Goal: Transaction & Acquisition: Purchase product/service

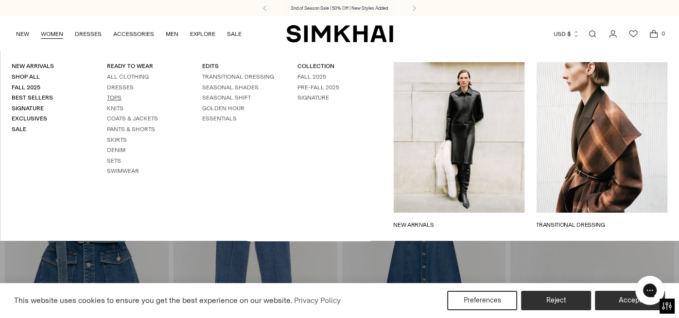
click at [120, 101] on link "Tops" at bounding box center [114, 97] width 15 height 7
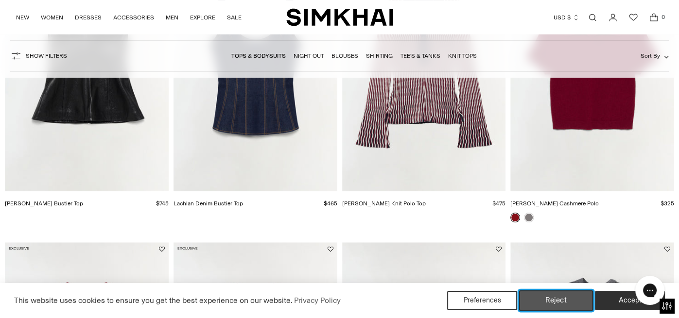
click at [559, 299] on button "Reject" at bounding box center [556, 301] width 74 height 20
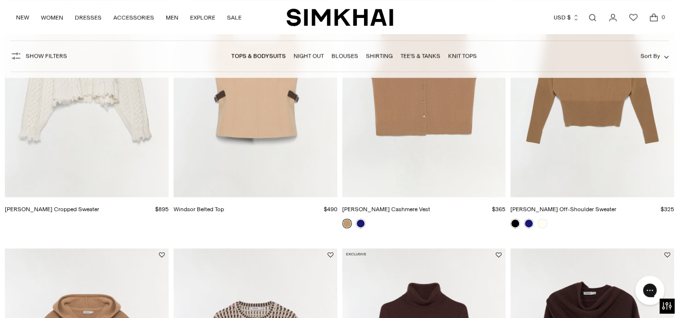
scroll to position [1088, 0]
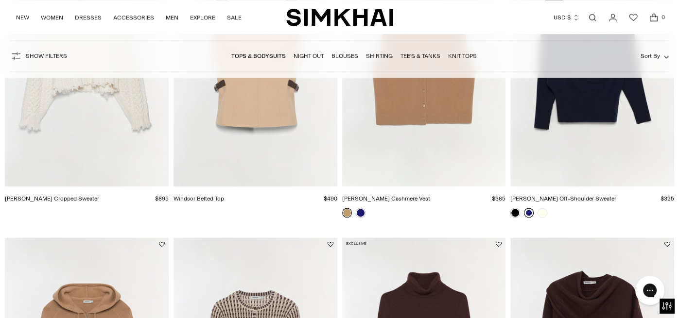
click at [527, 218] on link at bounding box center [529, 213] width 10 height 10
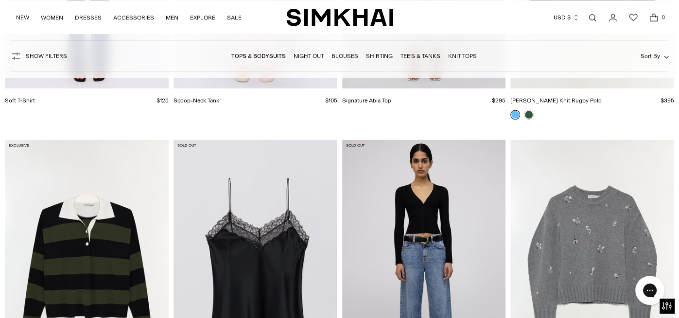
scroll to position [8215, 0]
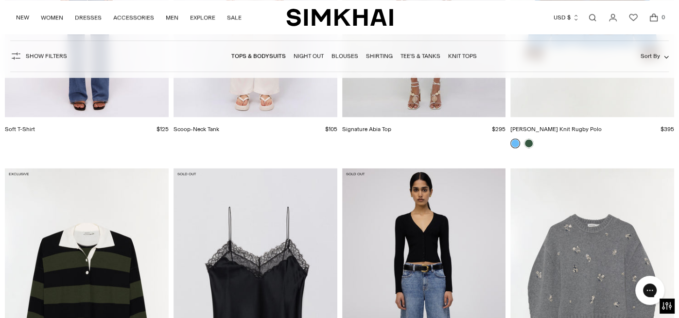
click at [351, 59] on link "Blouses" at bounding box center [344, 55] width 27 height 7
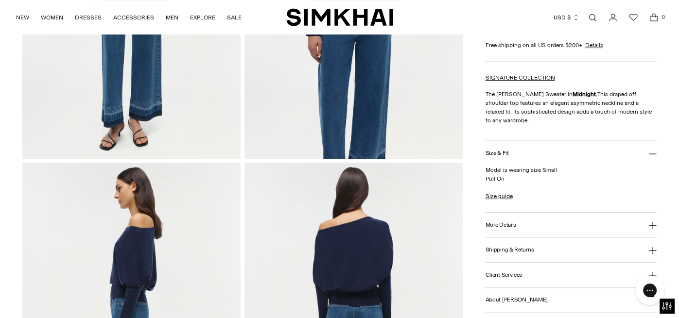
scroll to position [272, 0]
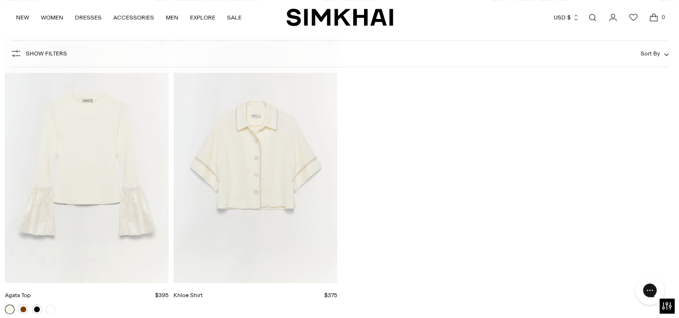
scroll to position [675, 0]
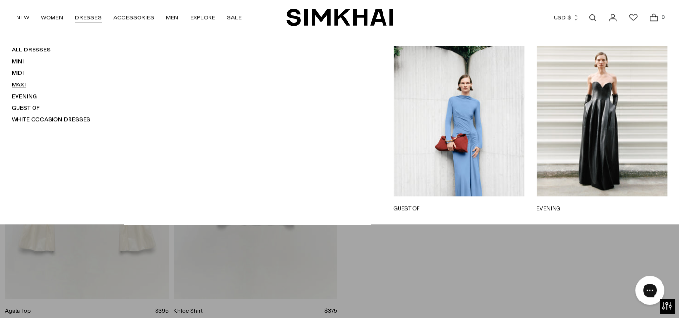
click at [23, 88] on link "Maxi" at bounding box center [19, 84] width 14 height 7
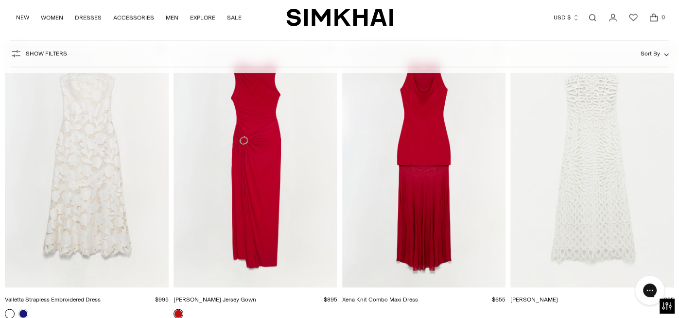
scroll to position [1283, 0]
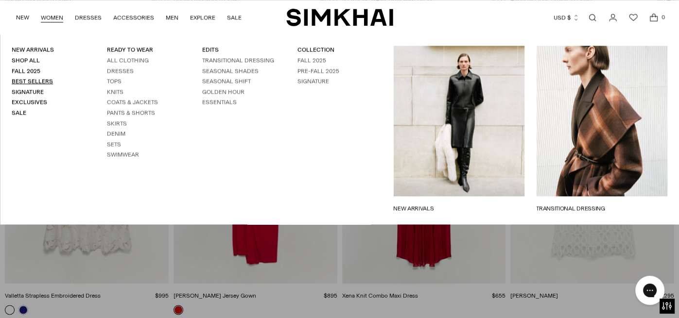
click at [47, 85] on link "Best Sellers" at bounding box center [32, 81] width 41 height 7
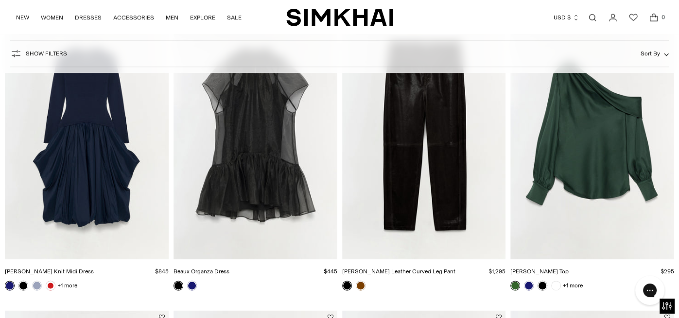
scroll to position [1050, 0]
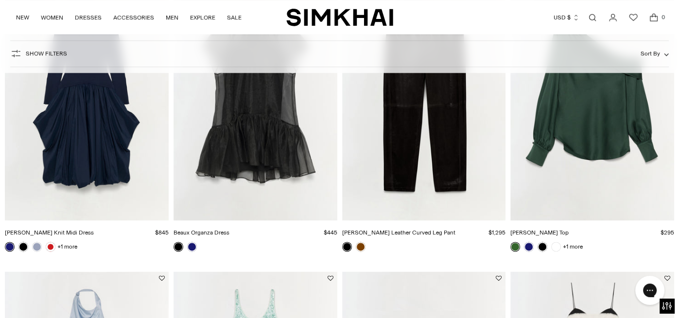
click at [516, 252] on link at bounding box center [515, 247] width 10 height 10
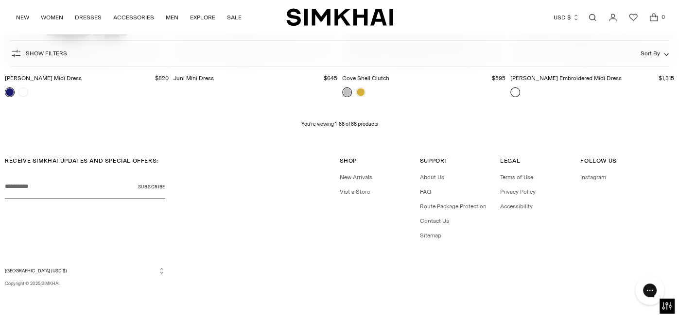
scroll to position [6570, 0]
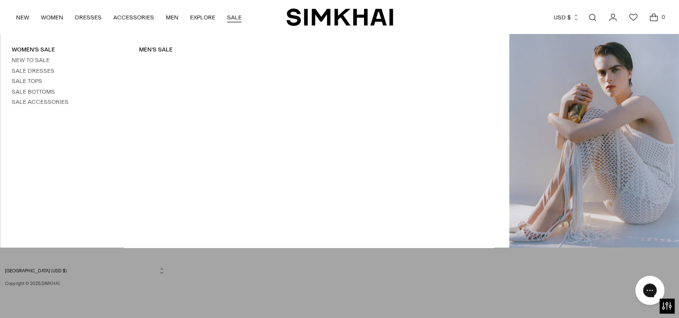
click at [234, 17] on link "SALE" at bounding box center [234, 17] width 15 height 21
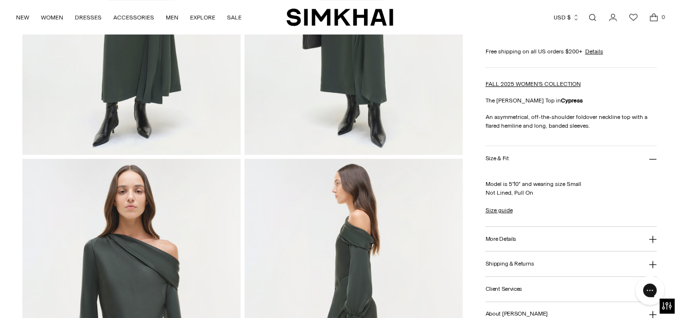
scroll to position [233, 0]
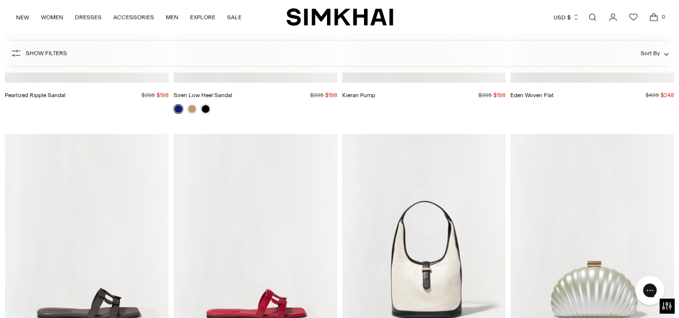
scroll to position [25734, 0]
